Goal: Task Accomplishment & Management: Manage account settings

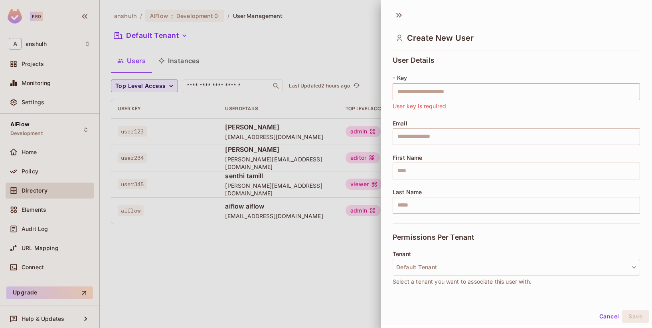
click at [279, 294] on div at bounding box center [326, 164] width 652 height 328
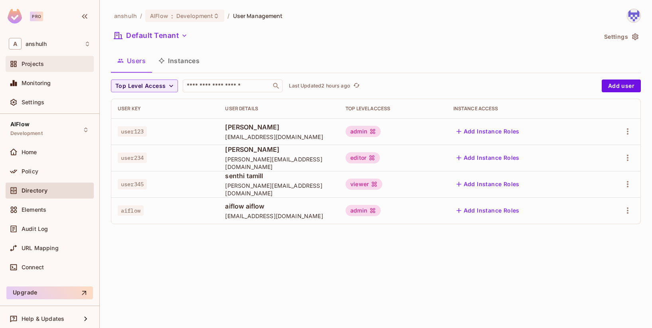
click at [34, 67] on span "Projects" at bounding box center [33, 64] width 22 height 6
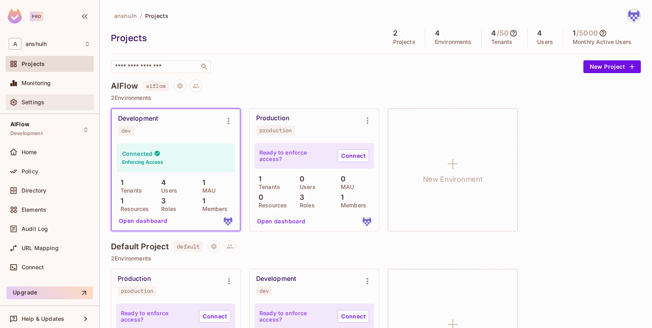
click at [45, 99] on div "Settings" at bounding box center [56, 102] width 69 height 6
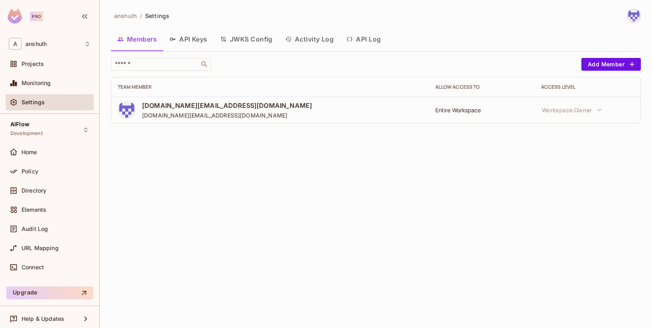
click at [187, 41] on button "API Keys" at bounding box center [188, 39] width 51 height 20
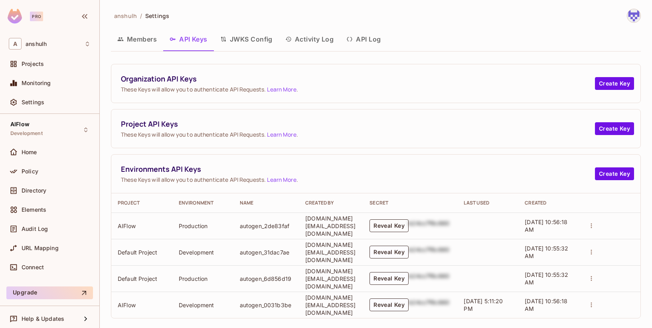
scroll to position [8, 0]
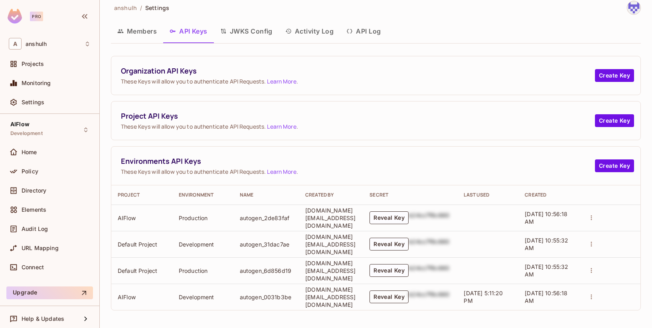
click at [393, 292] on button "Reveal Key" at bounding box center [389, 296] width 39 height 13
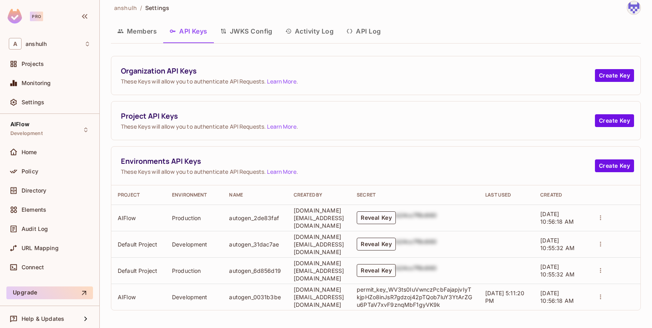
click at [396, 271] on button "Reveal Key" at bounding box center [376, 270] width 39 height 13
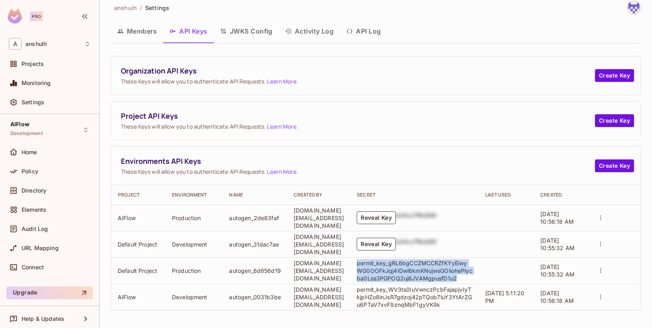
drag, startPoint x: 467, startPoint y: 278, endPoint x: 362, endPoint y: 261, distance: 106.8
click at [362, 261] on td "permit_key_gRL6bgCCZMCCRZfKYyEiwyWG0OOFkJqj4IDwl6kmKNujwsGOiiohePlycba0Lss3PGPO…" at bounding box center [415, 270] width 129 height 26
copy p "permit_key_gRL6bgCCZMCCRZfKYyEiwyWG0OOFkJqj4IDwl6kmKNujwsGOiiohePlycba0Lss3PGPO…"
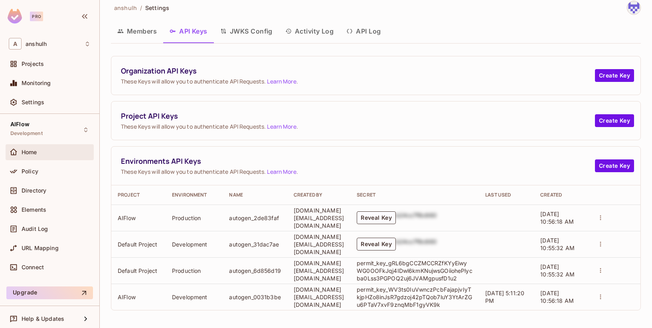
click at [36, 147] on div "Home" at bounding box center [50, 152] width 88 height 16
